Goal: Find specific page/section: Find specific page/section

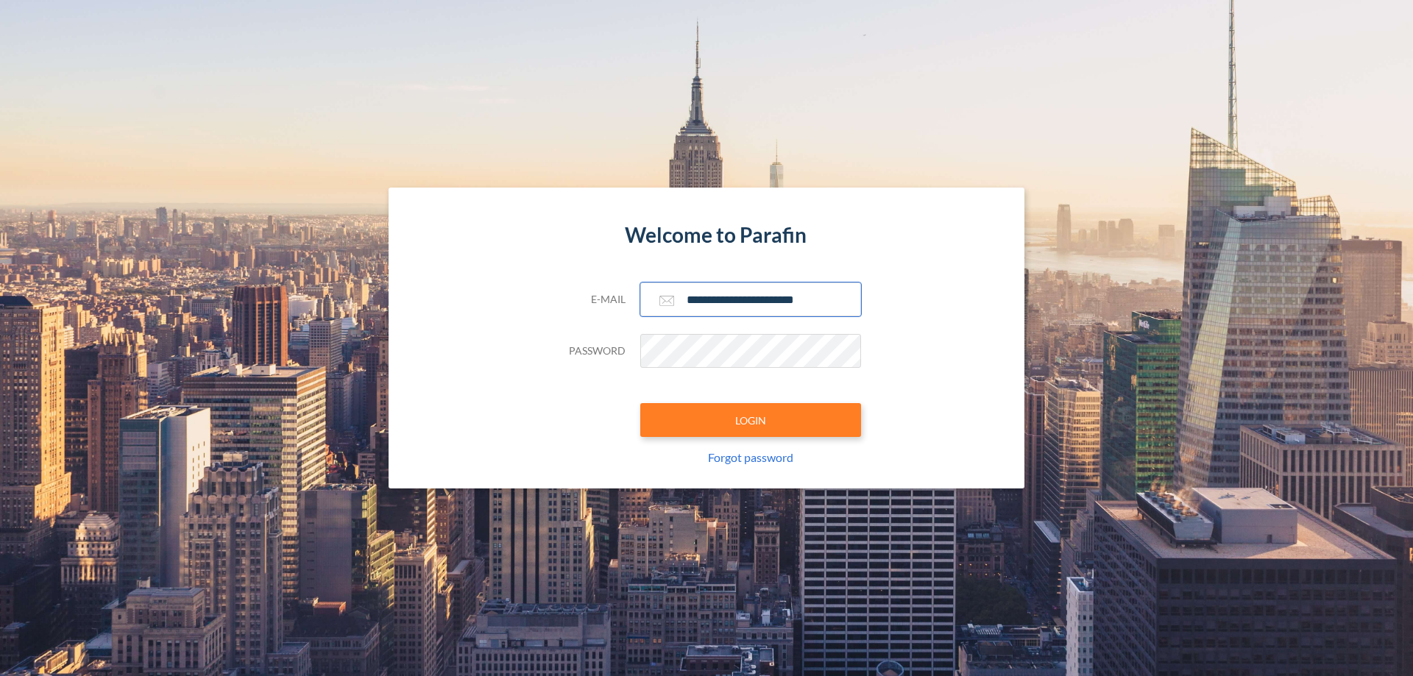
type input "**********"
click at [750, 420] on button "LOGIN" at bounding box center [750, 420] width 221 height 34
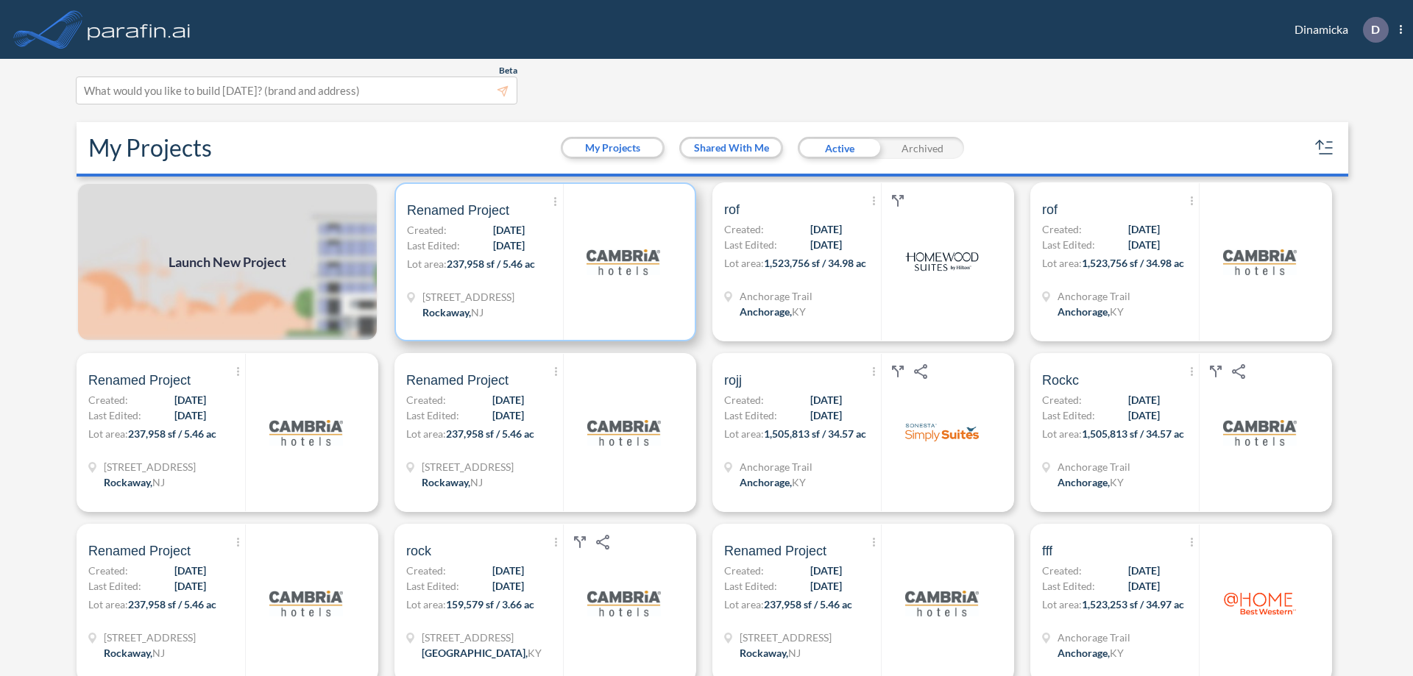
scroll to position [4, 0]
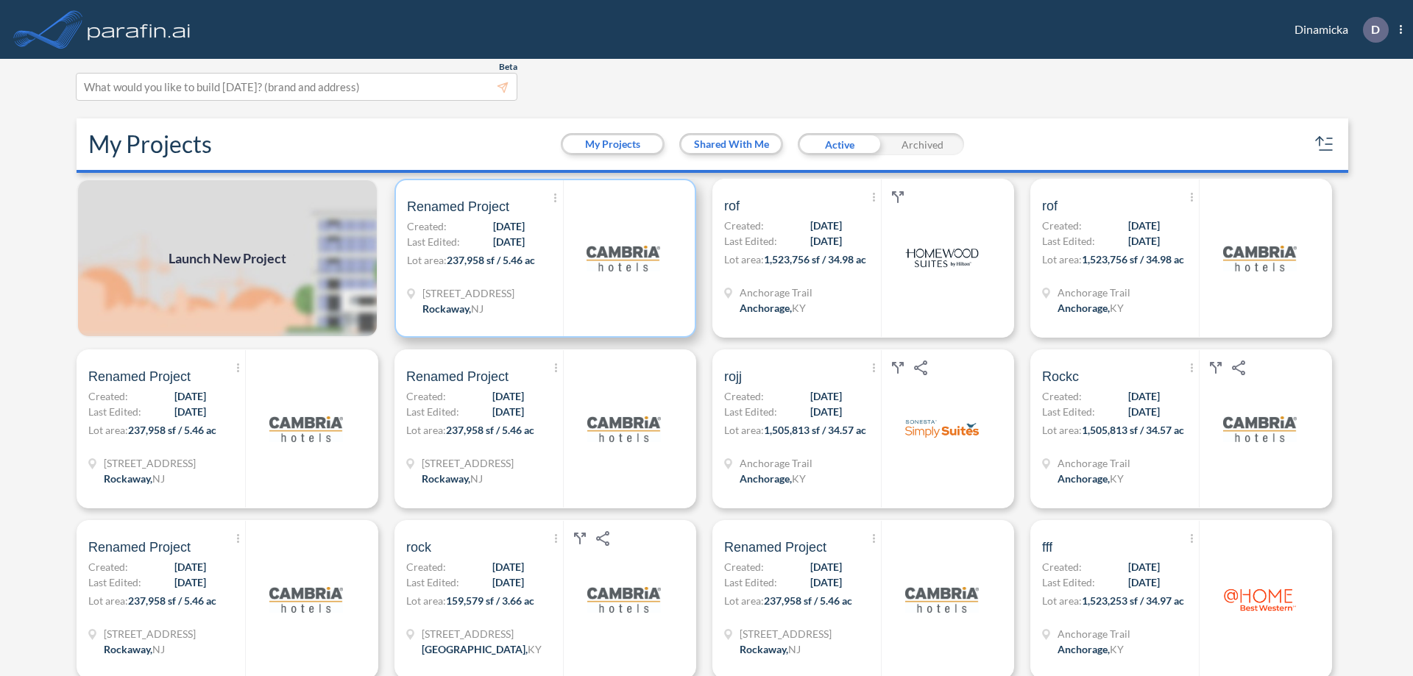
click at [542, 258] on p "Lot area: 237,958 sf / 5.46 ac" at bounding box center [485, 262] width 156 height 21
